Goal: Navigation & Orientation: Find specific page/section

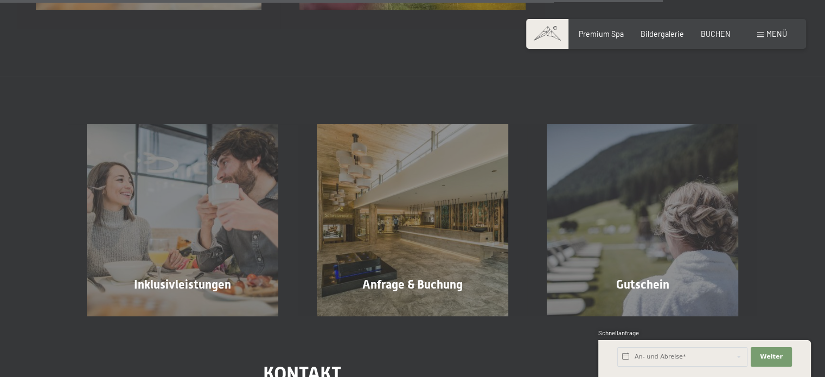
scroll to position [1581, 0]
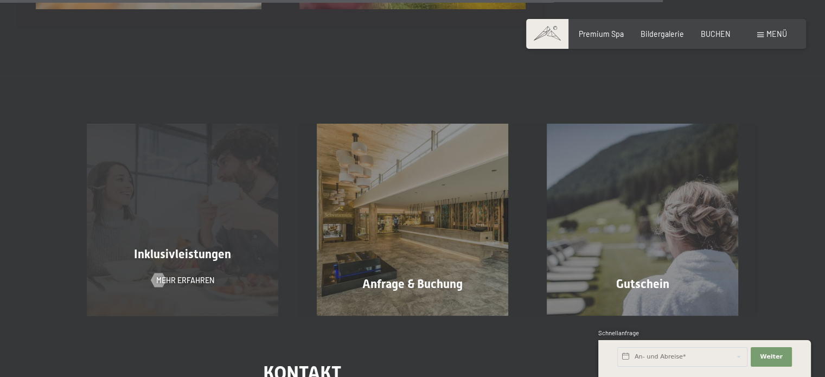
click at [221, 212] on div "Inklusivleistungen Mehr erfahren" at bounding box center [183, 220] width 230 height 192
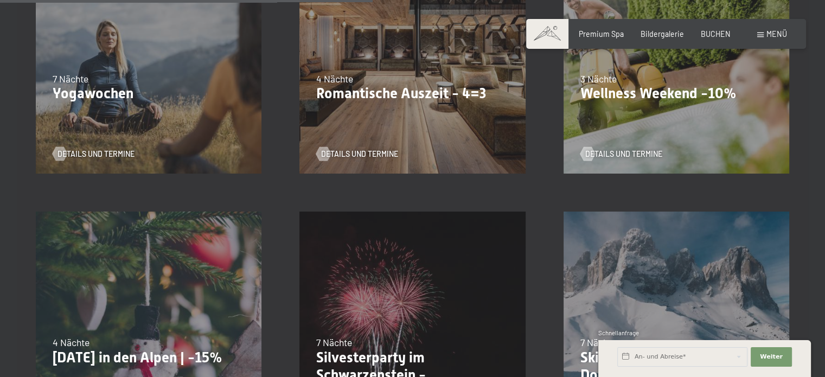
scroll to position [889, 0]
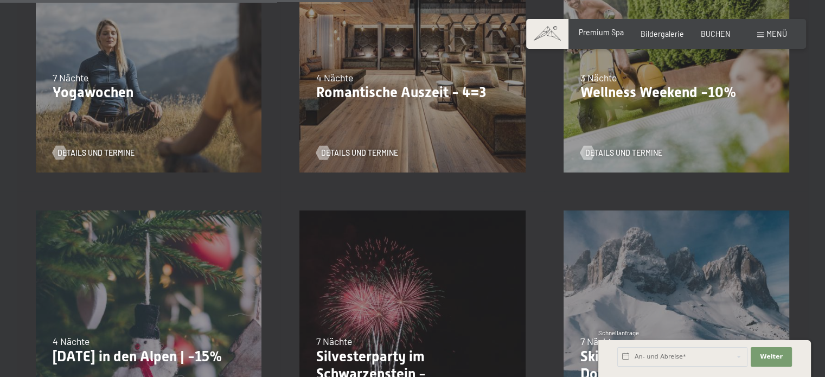
click at [613, 31] on span "Premium Spa" at bounding box center [601, 32] width 45 height 9
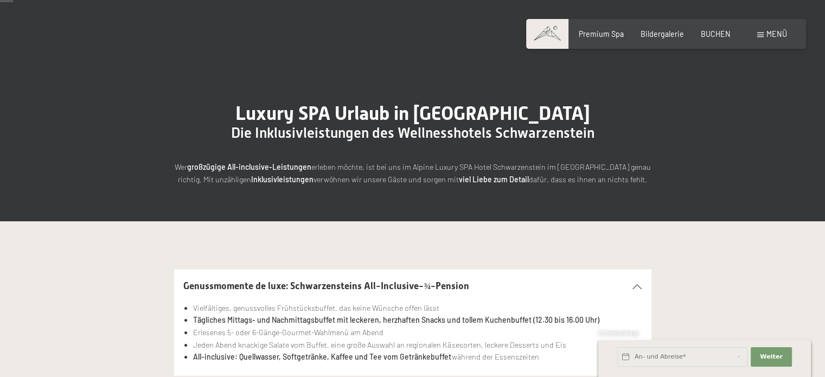
scroll to position [28, 0]
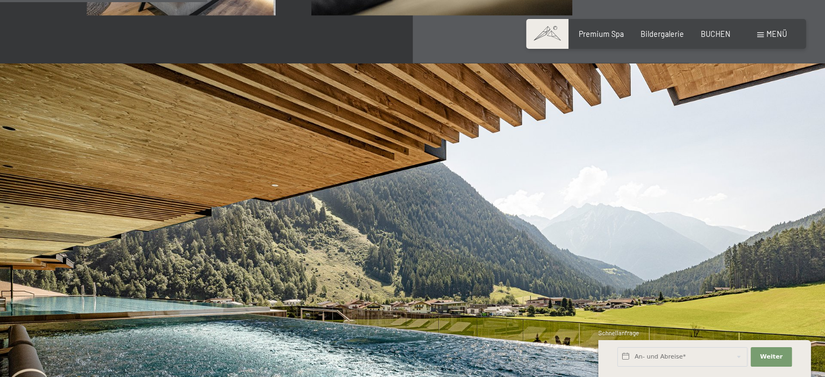
scroll to position [1704, 0]
